Goal: Navigation & Orientation: Find specific page/section

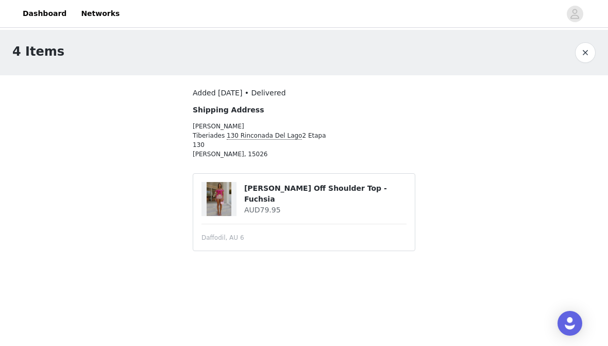
click at [41, 13] on link "Dashboard" at bounding box center [44, 13] width 56 height 23
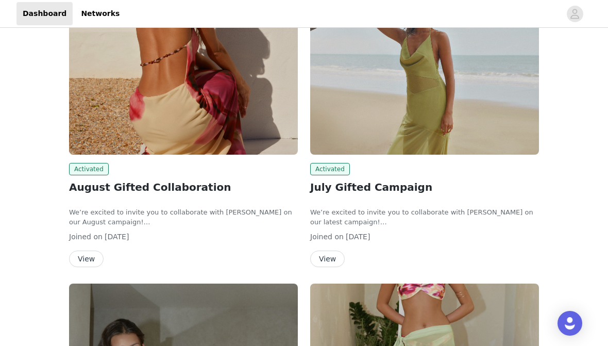
click at [102, 149] on img at bounding box center [183, 68] width 229 height 171
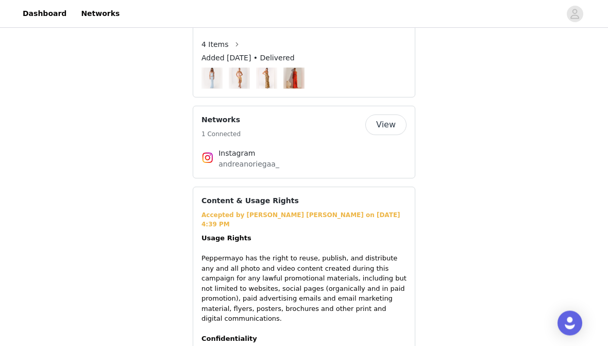
scroll to position [862, 0]
click at [385, 116] on button "View" at bounding box center [385, 124] width 41 height 21
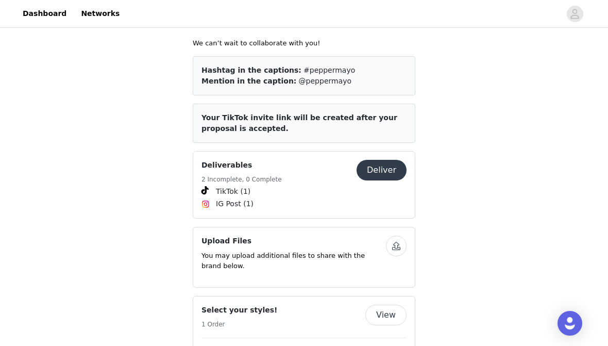
scroll to position [553, 0]
